Goal: Navigation & Orientation: Find specific page/section

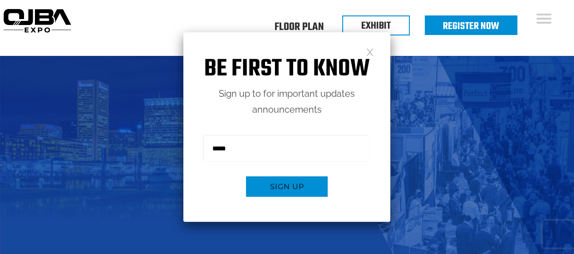
click at [369, 51] on link at bounding box center [370, 52] width 8 height 8
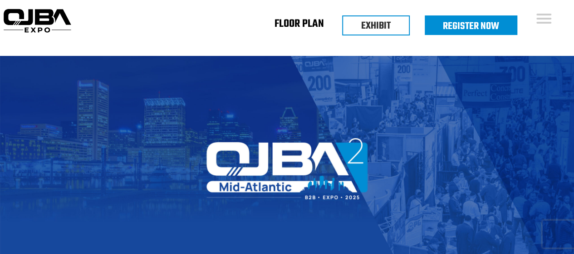
click at [294, 24] on link "Floor Plan" at bounding box center [299, 25] width 49 height 3
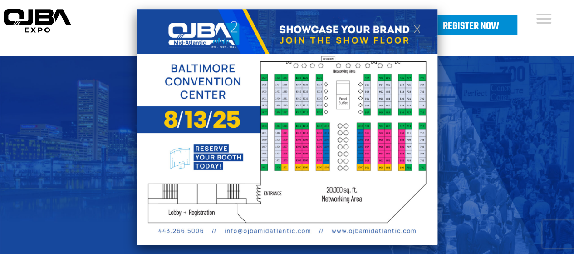
click at [418, 28] on link at bounding box center [417, 29] width 8 height 8
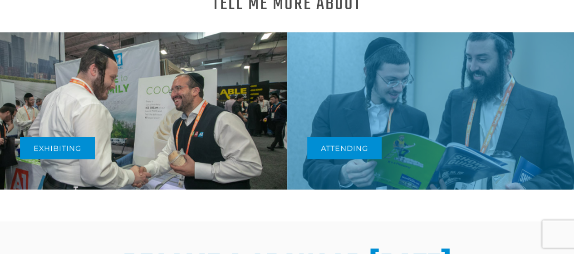
scroll to position [407, 0]
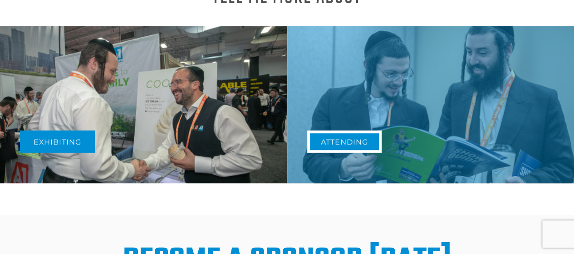
click at [339, 146] on link "Attending" at bounding box center [344, 141] width 74 height 22
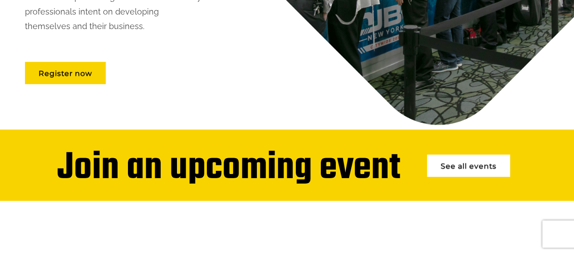
scroll to position [242, 0]
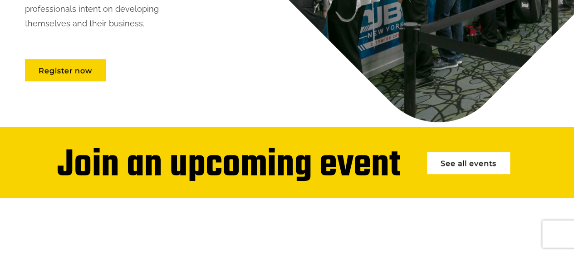
click at [448, 167] on link "See all events" at bounding box center [468, 163] width 83 height 22
